Goal: Browse casually

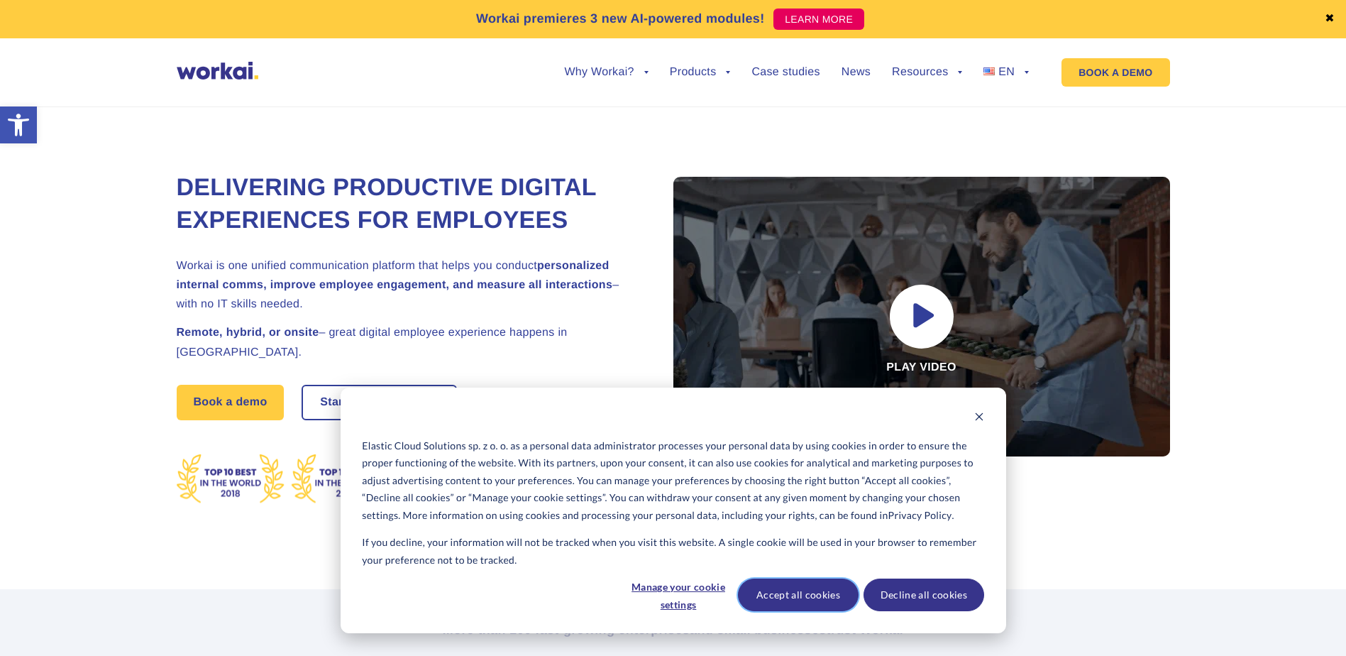
drag, startPoint x: 753, startPoint y: 599, endPoint x: 763, endPoint y: 594, distance: 11.7
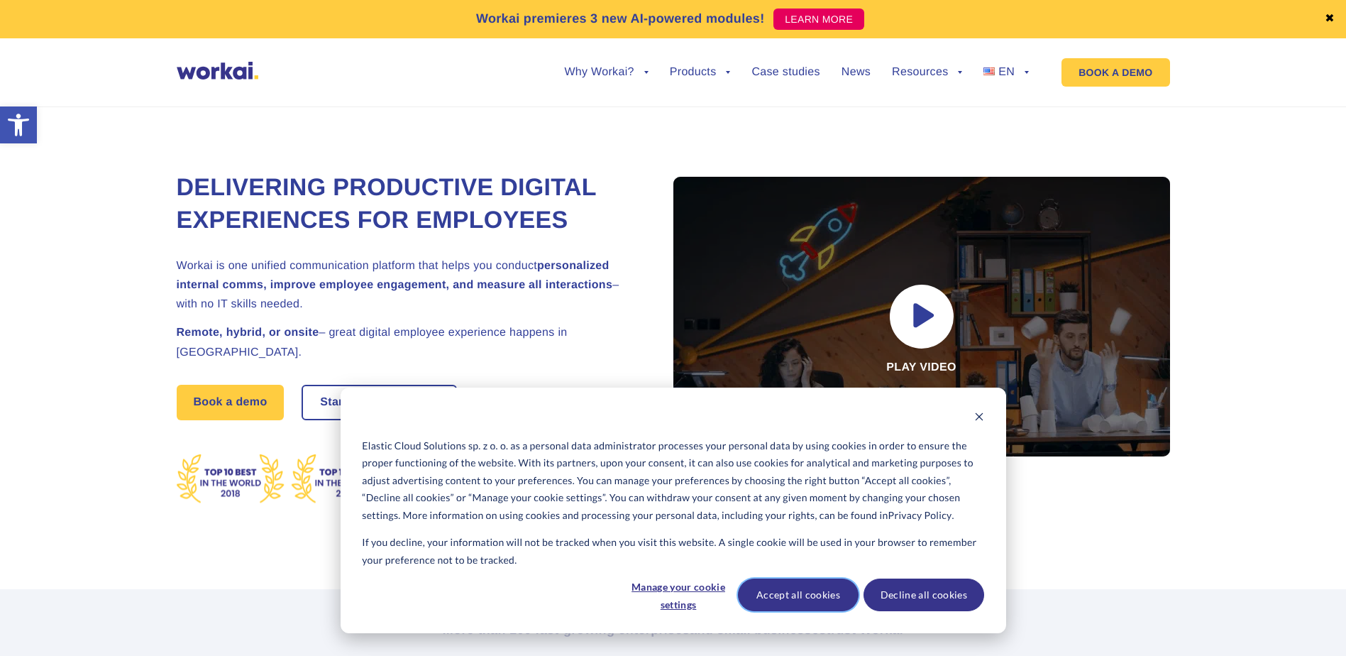
click at [755, 597] on button "Accept all cookies" at bounding box center [798, 594] width 121 height 33
